Goal: Transaction & Acquisition: Purchase product/service

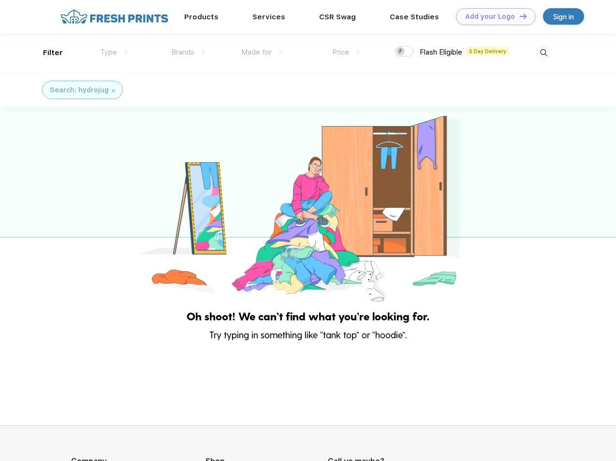
scroll to position [0, 0]
click at [492, 16] on link "Add your Logo Design Tool" at bounding box center [496, 16] width 80 height 17
click at [0, 0] on div "Design Tool" at bounding box center [0, 0] width 0 height 0
click at [519, 16] on link "Add your Logo Design Tool" at bounding box center [496, 16] width 80 height 17
click at [46, 53] on div "Filter" at bounding box center [53, 52] width 20 height 11
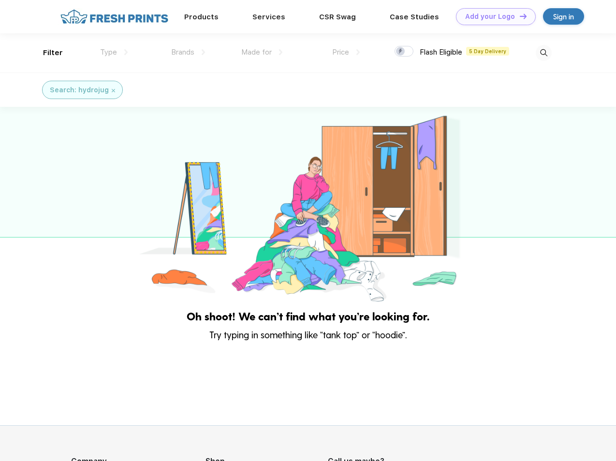
click at [114, 52] on span "Type" at bounding box center [108, 52] width 17 height 9
click at [188, 52] on span "Brands" at bounding box center [182, 52] width 23 height 9
click at [262, 52] on span "Made for" at bounding box center [256, 52] width 30 height 9
click at [346, 52] on span "Price" at bounding box center [340, 52] width 17 height 9
click at [404, 52] on div at bounding box center [404, 51] width 19 height 11
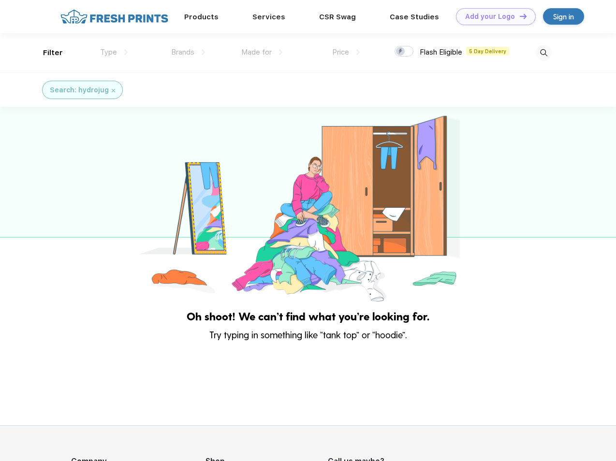
click at [401, 52] on input "checkbox" at bounding box center [398, 48] width 6 height 6
click at [543, 53] on img at bounding box center [544, 53] width 16 height 16
